Goal: Task Accomplishment & Management: Manage account settings

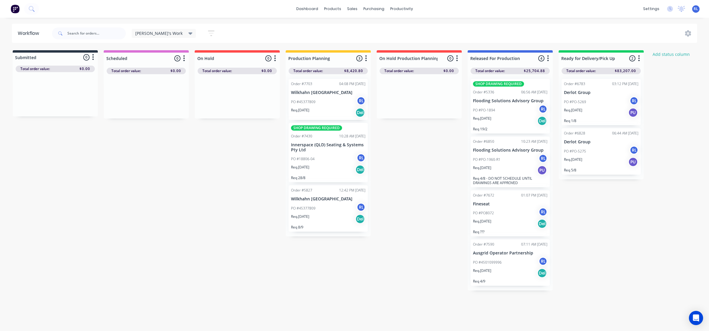
click at [335, 100] on div "PO #45377809 RL" at bounding box center [328, 101] width 74 height 11
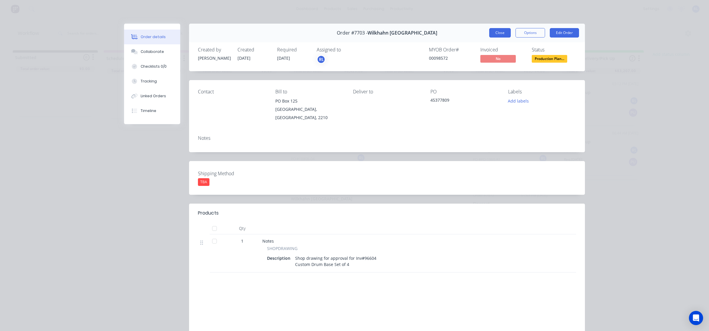
click at [492, 33] on button "Close" at bounding box center [500, 32] width 22 height 9
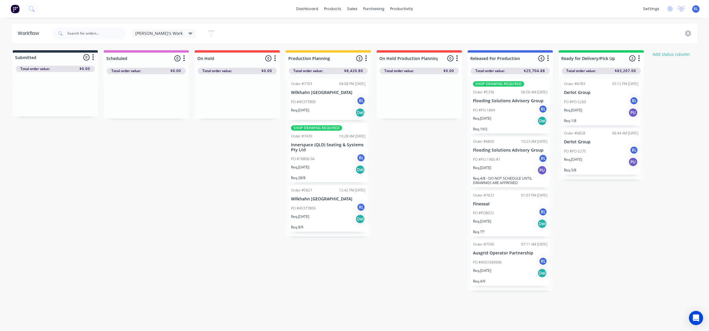
click at [329, 208] on div "PO #45377809 RL" at bounding box center [328, 208] width 74 height 11
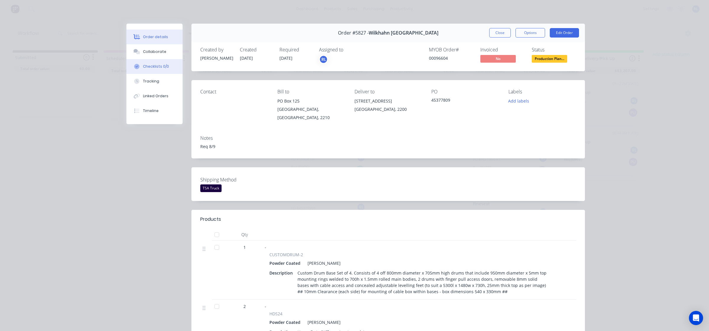
drag, startPoint x: 160, startPoint y: 56, endPoint x: 171, endPoint y: 59, distance: 11.4
click at [160, 56] on button "Collaborate" at bounding box center [154, 51] width 56 height 15
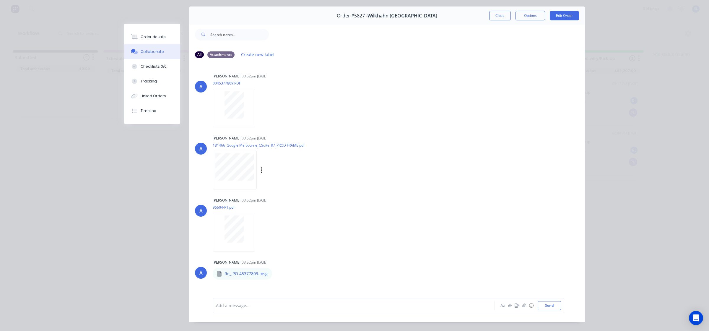
scroll to position [33, 0]
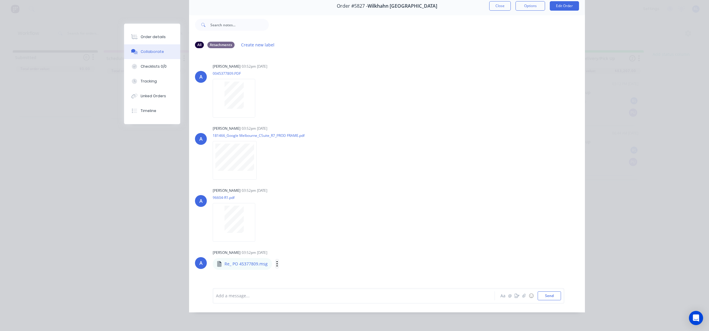
click at [276, 260] on icon "button" at bounding box center [277, 263] width 2 height 7
click at [296, 258] on button "Download" at bounding box center [316, 263] width 66 height 13
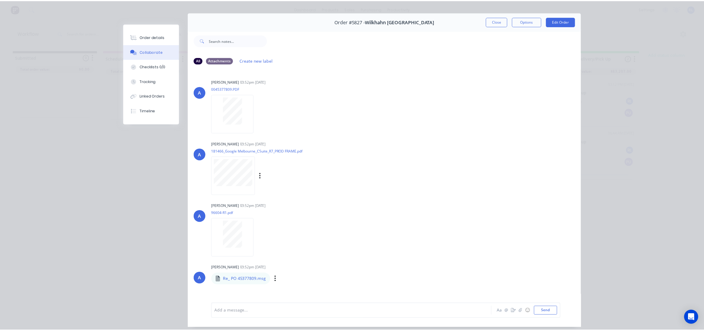
scroll to position [0, 0]
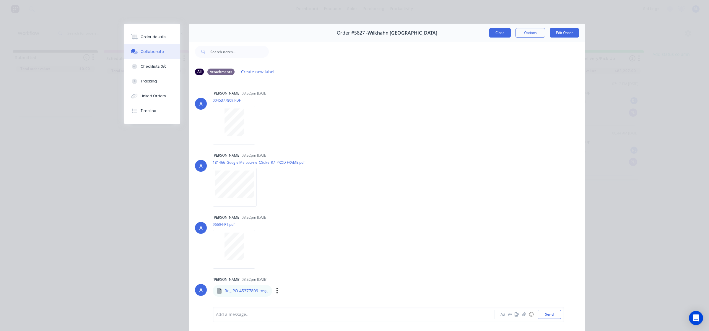
click at [500, 34] on button "Close" at bounding box center [500, 32] width 22 height 9
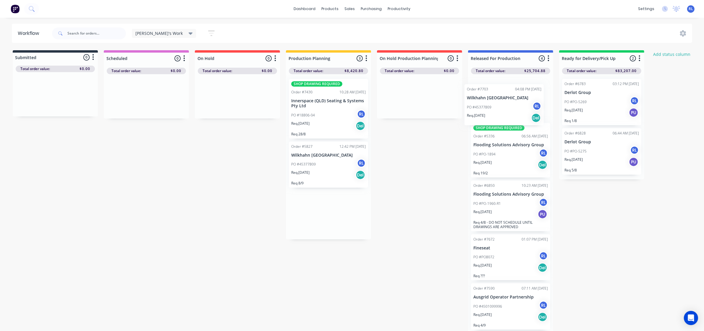
drag, startPoint x: 341, startPoint y: 102, endPoint x: 519, endPoint y: 107, distance: 178.0
click at [519, 107] on div "Submitted 0 Status colour #273444 hex #273444 Save Cancel Summaries Total order…" at bounding box center [403, 192] width 814 height 284
click at [398, 188] on div "Submitted 0 Status colour #273444 hex #273444 Save Cancel Summaries Total order…" at bounding box center [403, 192] width 814 height 284
click at [33, 10] on icon at bounding box center [34, 11] width 2 height 2
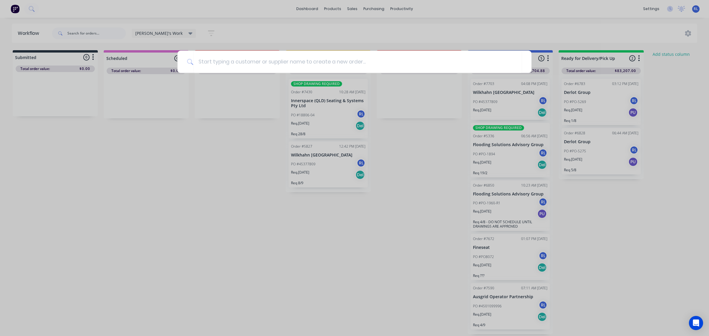
click at [169, 248] on div at bounding box center [354, 168] width 709 height 336
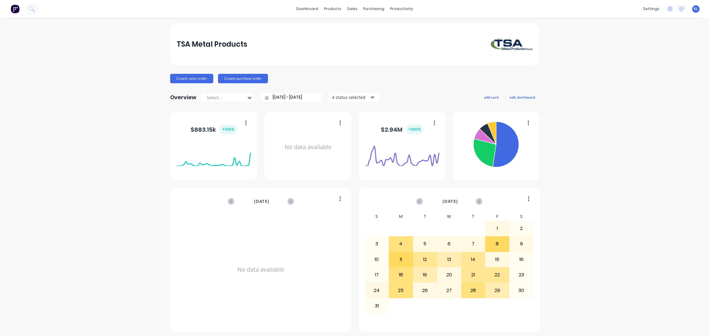
click at [32, 9] on icon at bounding box center [32, 9] width 6 height 6
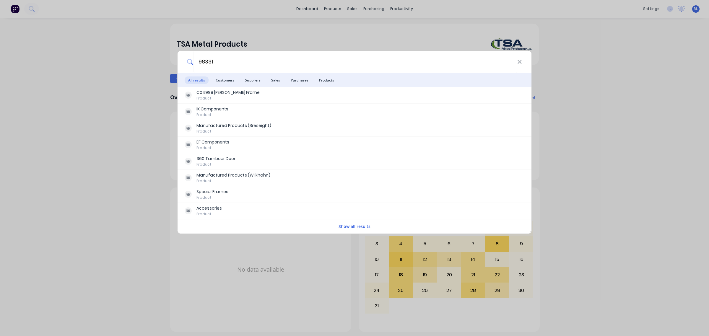
type input "98331"
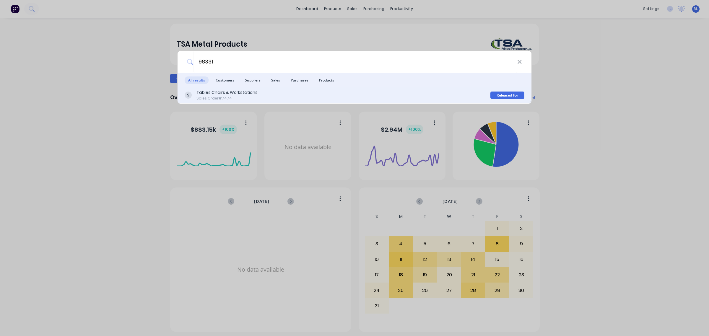
click at [259, 92] on div "Tables Chairs & Workstations Sales Order #7474" at bounding box center [338, 96] width 306 height 12
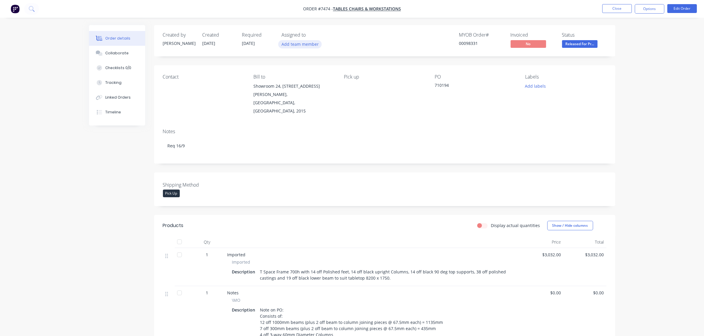
click at [304, 46] on button "Add team member" at bounding box center [299, 44] width 43 height 8
click at [320, 80] on button "[PERSON_NAME] (You)" at bounding box center [326, 77] width 89 height 12
click at [430, 124] on div "Notes Req 16/9" at bounding box center [384, 144] width 461 height 40
click at [591, 45] on span "Released For Pr..." at bounding box center [579, 43] width 35 height 7
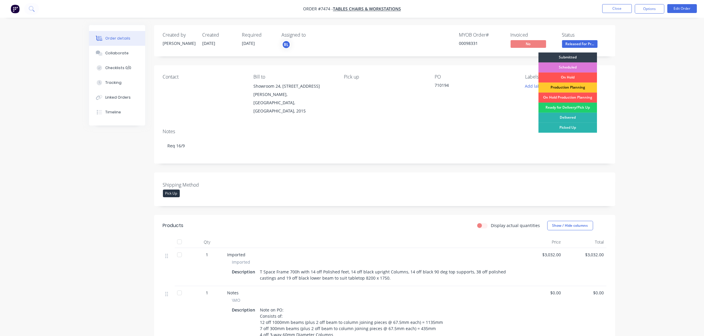
click at [578, 88] on div "Production Planning" at bounding box center [567, 88] width 59 height 10
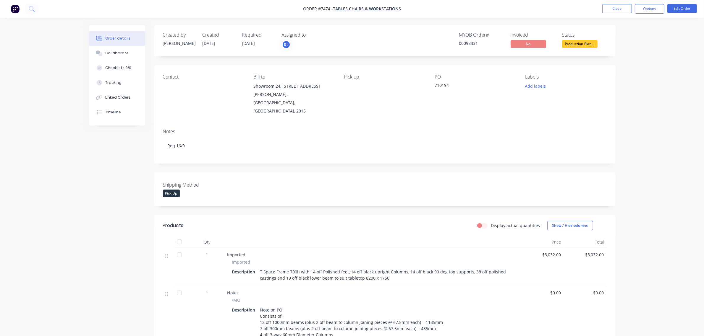
click at [319, 200] on div "Created by Tom Created 19/08/25 Required 11/09/25 Assigned to RL MYOB Order # 0…" at bounding box center [384, 251] width 461 height 452
click at [117, 55] on div "Collaborate" at bounding box center [116, 53] width 23 height 5
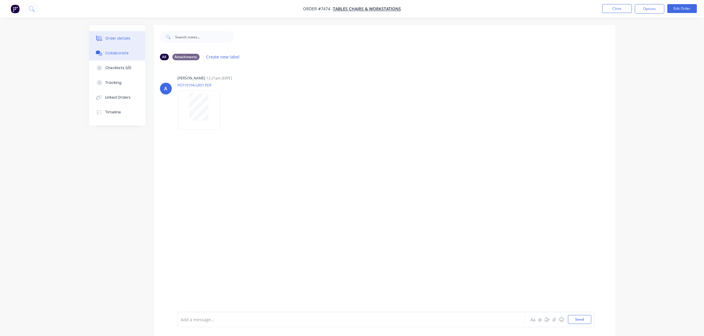
click at [114, 38] on div "Order details" at bounding box center [117, 38] width 25 height 5
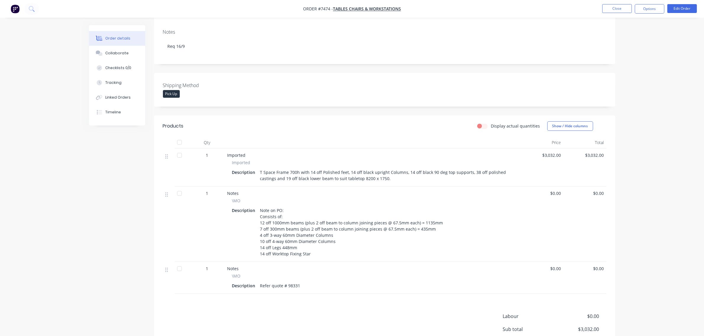
scroll to position [135, 0]
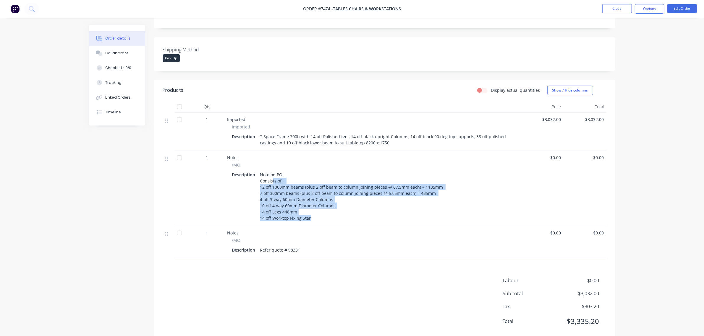
drag, startPoint x: 272, startPoint y: 169, endPoint x: 324, endPoint y: 205, distance: 63.6
click at [327, 205] on div "Note on PO: Consists of: 12 off 1000mm beams (plus 2 off beam to column joining…" at bounding box center [352, 197] width 189 height 52
click at [324, 205] on div "Note on PO: Consists of: 12 off 1000mm beams (plus 2 off beam to column joining…" at bounding box center [352, 197] width 189 height 52
drag, startPoint x: 307, startPoint y: 203, endPoint x: 228, endPoint y: 163, distance: 87.6
click at [228, 163] on div "\MO Description Note on PO: Consists of: 12 off 1000mm beams (plus 2 off beam t…" at bounding box center [372, 192] width 291 height 61
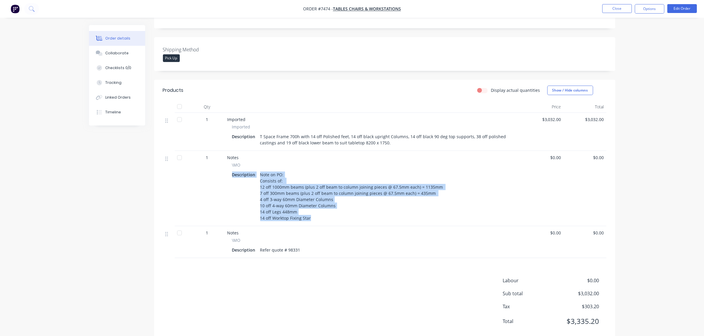
click at [238, 171] on div "Description" at bounding box center [245, 175] width 26 height 9
drag, startPoint x: 230, startPoint y: 159, endPoint x: 342, endPoint y: 207, distance: 121.8
click at [342, 207] on div "\MO Description Note on PO: Consists of: 12 off 1000mm beams (plus 2 off beam t…" at bounding box center [372, 192] width 291 height 61
click at [332, 204] on div "Note on PO: Consists of: 12 off 1000mm beams (plus 2 off beam to column joining…" at bounding box center [352, 197] width 189 height 52
drag, startPoint x: 284, startPoint y: 173, endPoint x: 321, endPoint y: 219, distance: 58.6
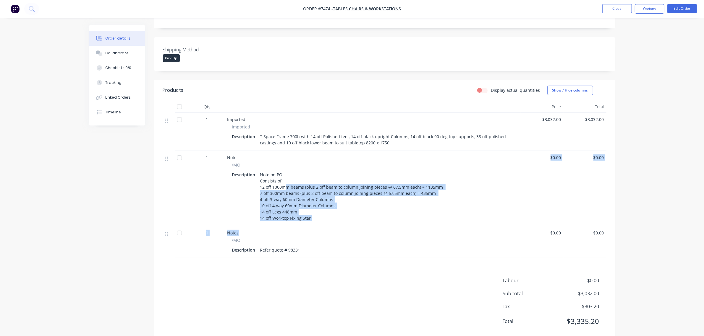
click at [321, 219] on div "1 Imported Imported Description T Space Frame 700h with 14 off Polished feet, 1…" at bounding box center [384, 185] width 443 height 145
click at [333, 207] on div "Note on PO: Consists of: 12 off 1000mm beams (plus 2 off beam to column joining…" at bounding box center [352, 197] width 189 height 52
drag, startPoint x: 315, startPoint y: 202, endPoint x: 251, endPoint y: 174, distance: 70.5
click at [251, 174] on div "Description Note on PO: Consists of: 12 off 1000mm beams (plus 2 off beam to co…" at bounding box center [372, 197] width 281 height 52
click at [327, 201] on div "Note on PO: Consists of: 12 off 1000mm beams (plus 2 off beam to column joining…" at bounding box center [352, 197] width 189 height 52
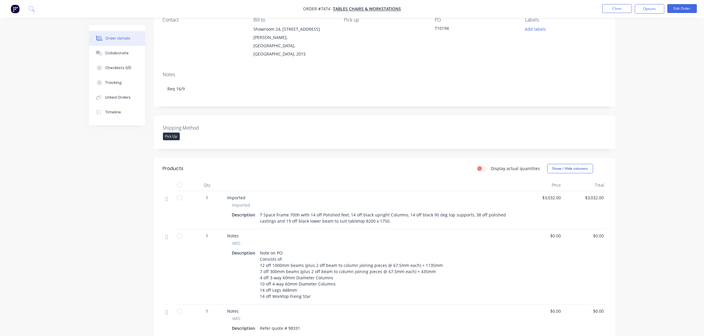
scroll to position [74, 0]
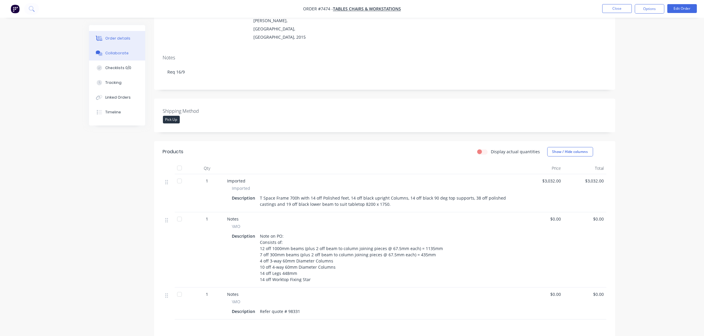
click at [126, 56] on button "Collaborate" at bounding box center [117, 53] width 56 height 15
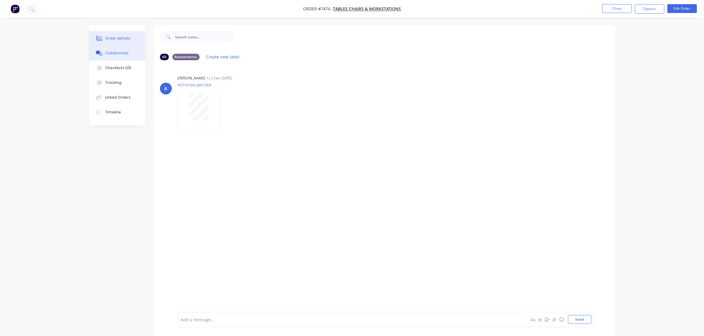
click at [125, 33] on button "Order details" at bounding box center [117, 38] width 56 height 15
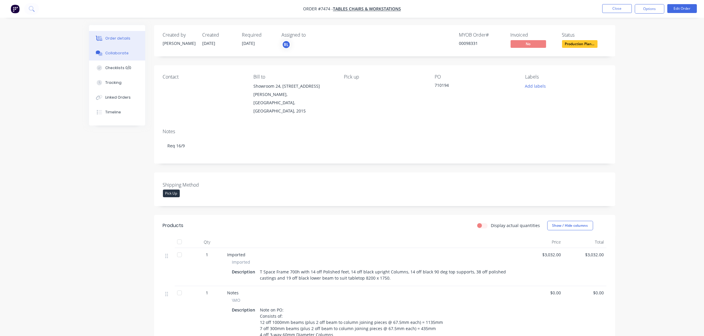
click at [117, 51] on div "Collaborate" at bounding box center [116, 53] width 23 height 5
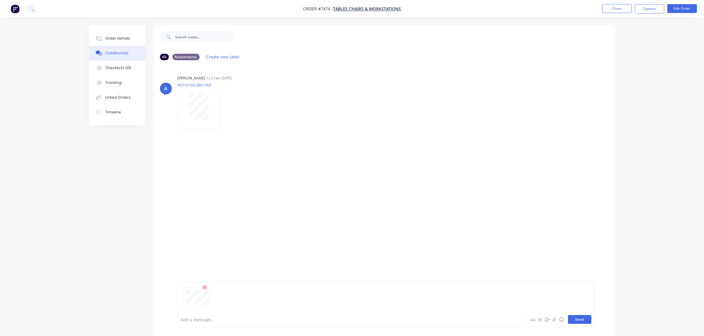
click at [581, 320] on button "Send" at bounding box center [579, 319] width 23 height 9
click at [119, 38] on div "Order details" at bounding box center [117, 38] width 25 height 5
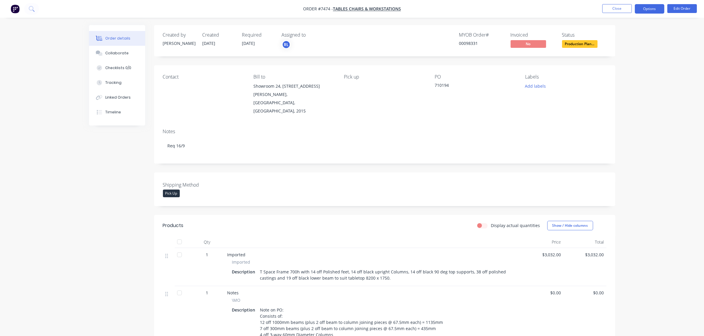
click at [650, 10] on button "Options" at bounding box center [649, 8] width 30 height 9
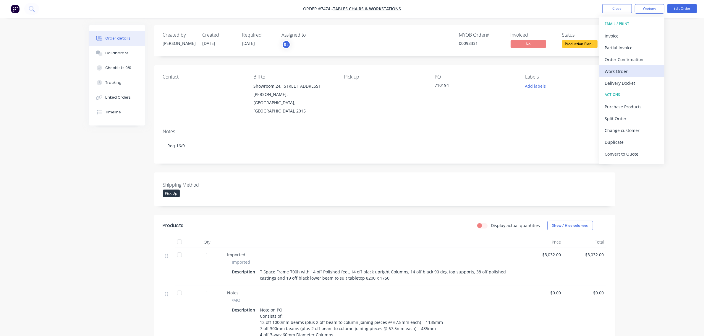
click at [641, 72] on div "Work Order" at bounding box center [631, 71] width 54 height 9
click at [641, 58] on div "Without pricing" at bounding box center [631, 59] width 54 height 9
click at [580, 43] on span "Production Plan..." at bounding box center [579, 43] width 35 height 7
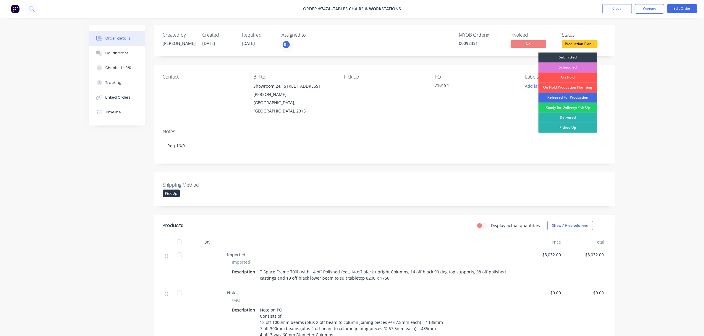
click at [578, 97] on div "Released For Production" at bounding box center [567, 98] width 59 height 10
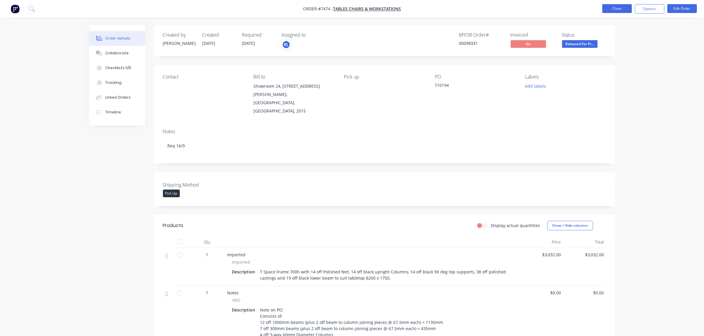
click at [618, 9] on button "Close" at bounding box center [617, 8] width 30 height 9
